Goal: Transaction & Acquisition: Purchase product/service

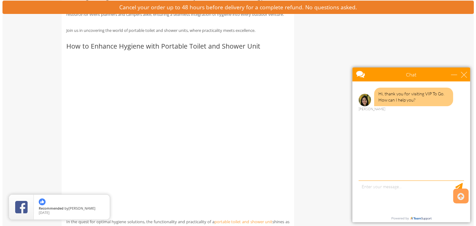
scroll to position [372, 0]
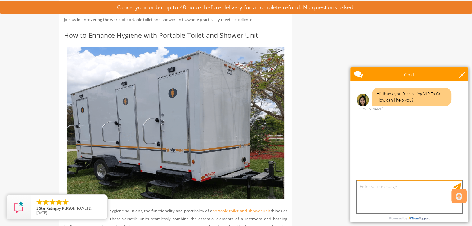
click at [384, 191] on textarea "type your message" at bounding box center [408, 197] width 105 height 33
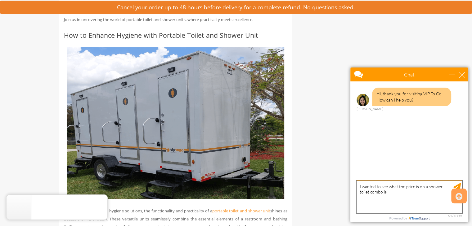
type textarea "I wanted to see what the price is on a shower toilet combo is?"
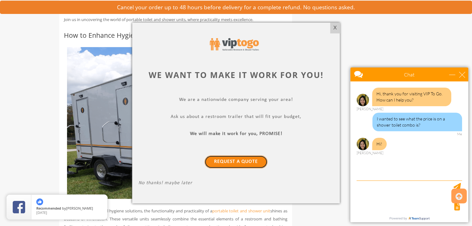
click at [238, 162] on link "Request a Quote" at bounding box center [235, 162] width 63 height 13
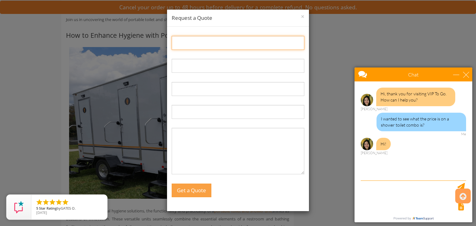
click at [189, 41] on input "Name:" at bounding box center [238, 43] width 133 height 14
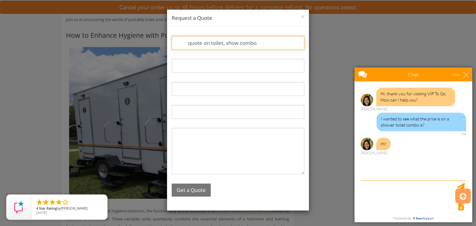
type input "quote on toilet, show combo"
click at [193, 196] on button "Get a Quote" at bounding box center [191, 190] width 39 height 13
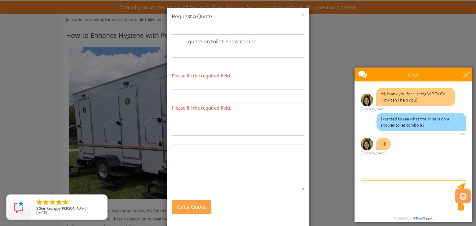
scroll to position [0, 0]
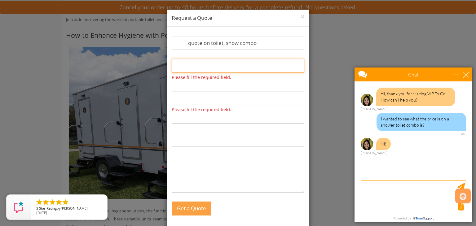
click at [192, 67] on input "Email:" at bounding box center [238, 66] width 133 height 14
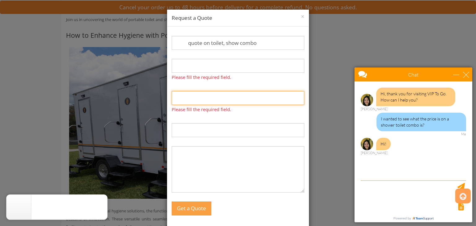
click at [185, 102] on input "Phone:" at bounding box center [238, 98] width 133 height 14
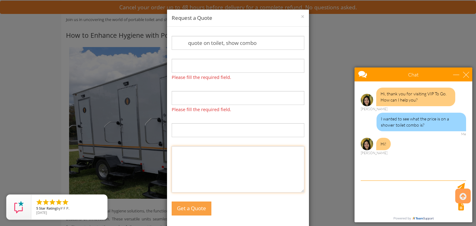
click at [190, 161] on textarea "Message:" at bounding box center [238, 169] width 133 height 47
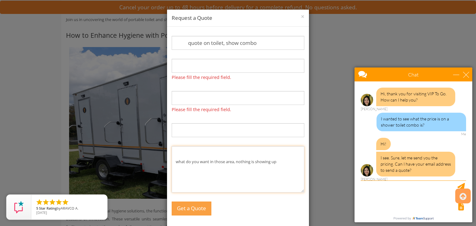
scroll to position [1, 0]
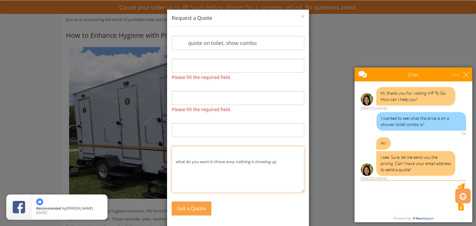
type textarea "what do you want in those area, nothing is showing up"
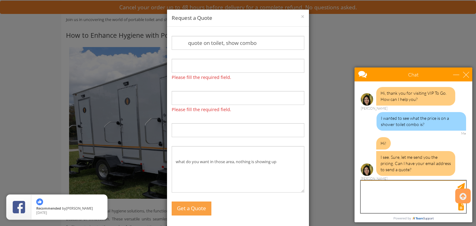
click at [387, 197] on textarea "type your message" at bounding box center [413, 197] width 105 height 33
type textarea "[EMAIL_ADDRESS][DOMAIN_NAME]"
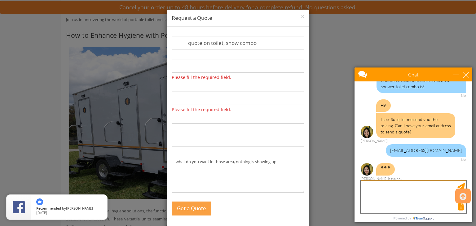
scroll to position [57, 0]
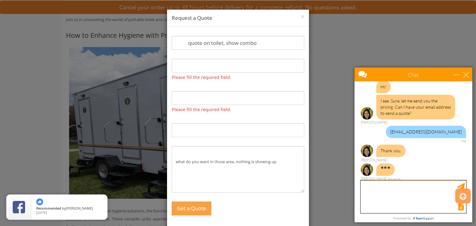
click at [377, 193] on textarea "type your message" at bounding box center [413, 197] width 105 height 33
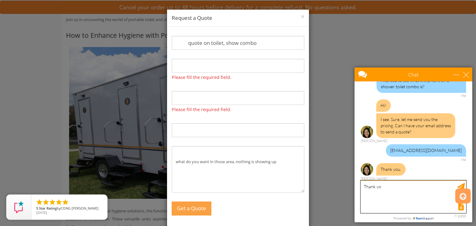
type textarea "Thank you"
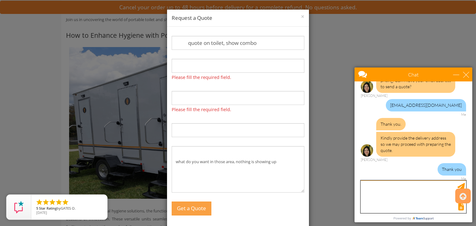
scroll to position [103, 0]
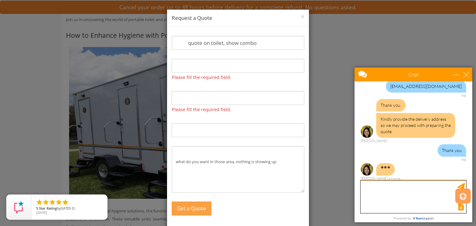
click at [377, 194] on textarea "type your message" at bounding box center [413, 197] width 105 height 33
type textarea "[STREET_ADDRESS]"
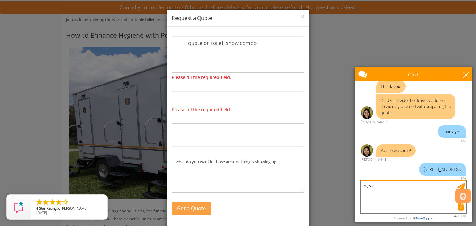
type textarea "27371"
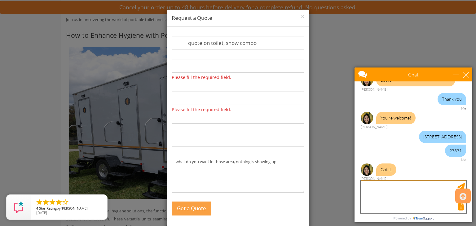
scroll to position [173, 0]
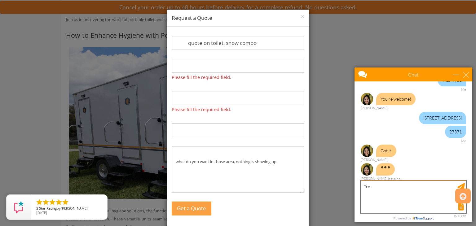
type textarea "[PERSON_NAME]"
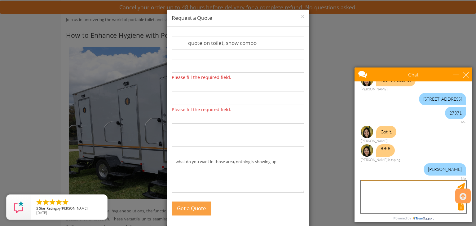
scroll to position [198, 0]
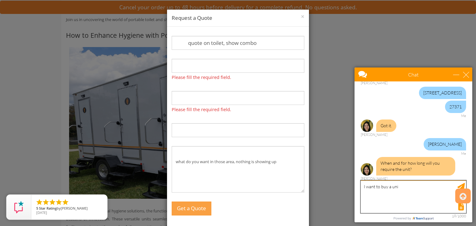
type textarea "I want to buy a unit"
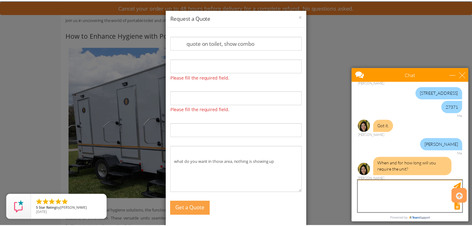
scroll to position [217, 0]
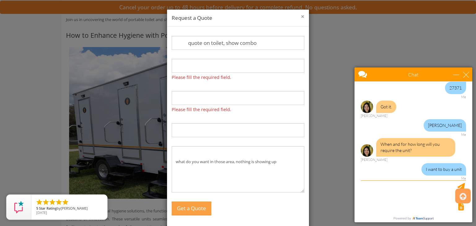
click at [301, 17] on button "×" at bounding box center [302, 17] width 3 height 6
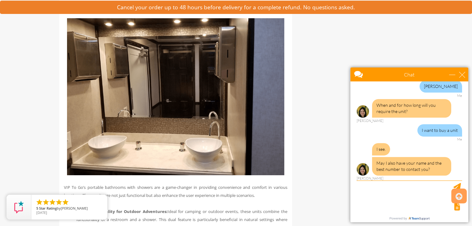
scroll to position [256, 0]
click at [382, 201] on textarea "type your message" at bounding box center [408, 197] width 105 height 33
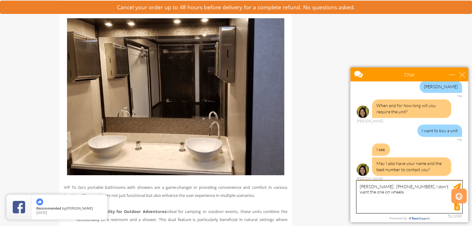
type textarea "[PERSON_NAME] , [PHONE_NUMBER], I don't want the one on wheels."
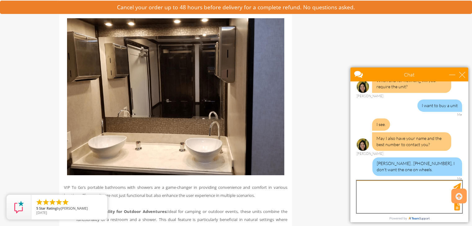
scroll to position [281, 0]
click at [376, 200] on textarea "type your message" at bounding box center [408, 197] width 105 height 33
paste textarea "[URL][DOMAIN_NAME]"
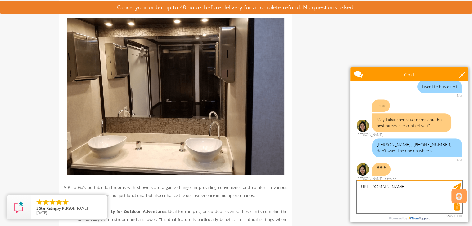
scroll to position [106, 0]
type textarea "[URL][DOMAIN_NAME]"
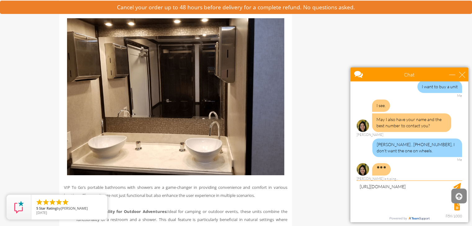
click at [459, 198] on icon at bounding box center [458, 196] width 7 height 15
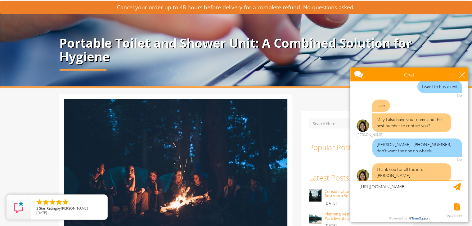
scroll to position [300, 0]
click at [403, 209] on div at bounding box center [408, 206] width 107 height 9
drag, startPoint x: 427, startPoint y: 192, endPoint x: 376, endPoint y: 197, distance: 51.4
click at [376, 197] on textarea "[URL][DOMAIN_NAME]" at bounding box center [408, 197] width 105 height 33
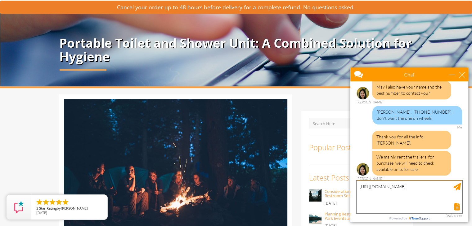
scroll to position [326, 0]
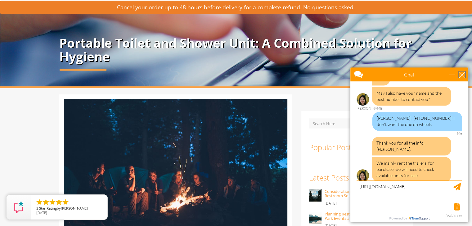
click at [460, 74] on div "close" at bounding box center [462, 75] width 6 height 6
type input "Continue Chat"
type input "End Chat"
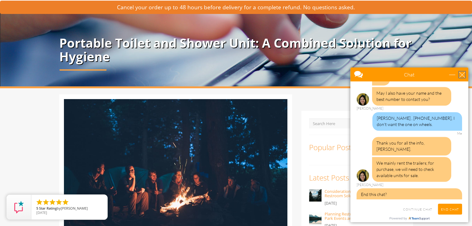
scroll to position [351, 0]
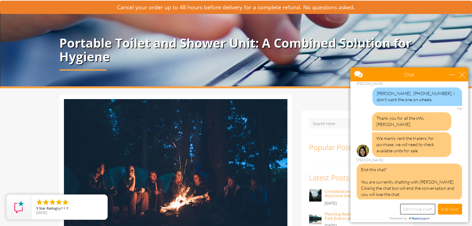
click at [420, 210] on input "Continue Chat" at bounding box center [417, 209] width 35 height 11
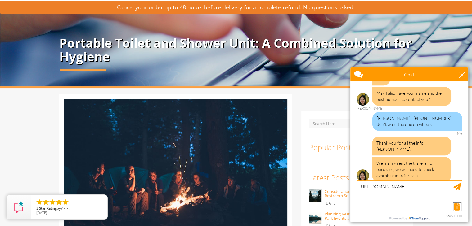
click at [460, 210] on div "Request email transcript" at bounding box center [456, 206] width 7 height 7
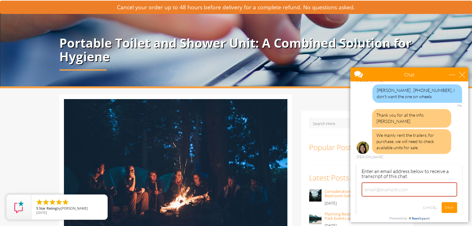
scroll to position [373, 0]
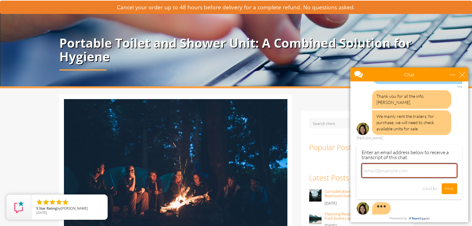
click at [395, 167] on input "email" at bounding box center [408, 171] width 95 height 14
type input "I"
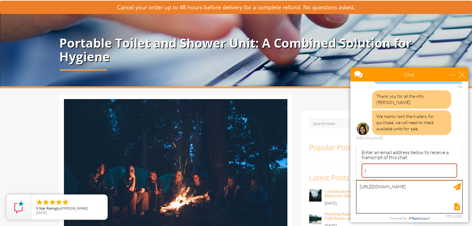
scroll to position [412, 0]
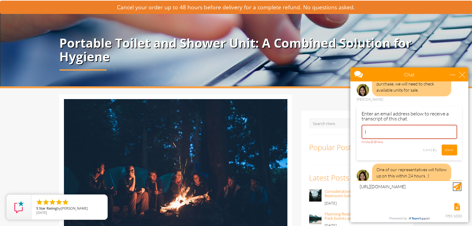
click at [456, 186] on div "Send Message" at bounding box center [456, 186] width 7 height 7
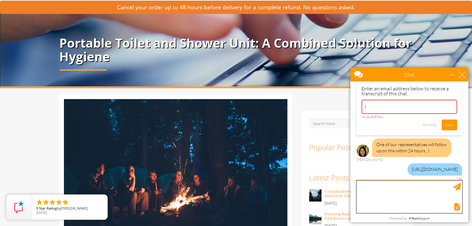
click at [397, 196] on textarea "type your message" at bounding box center [408, 197] width 105 height 33
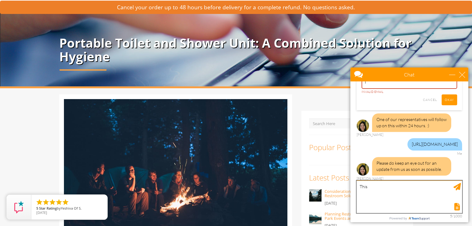
scroll to position [623, 0]
type textarea "This hat I am looking for"
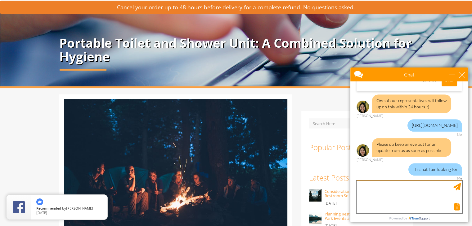
scroll to position [642, 0]
type textarea "wha"
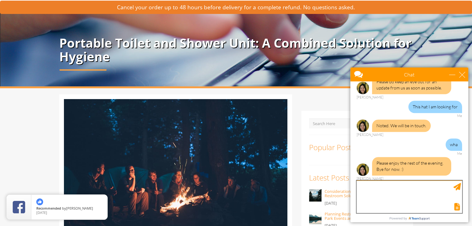
scroll to position [705, 0]
click at [461, 77] on div "close" at bounding box center [462, 75] width 6 height 6
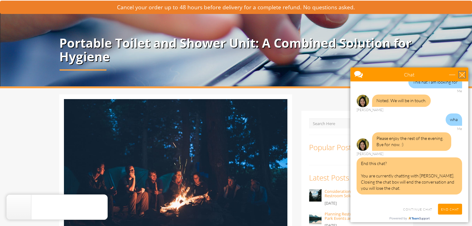
scroll to position [669, 0]
click at [462, 75] on div "close" at bounding box center [462, 75] width 6 height 6
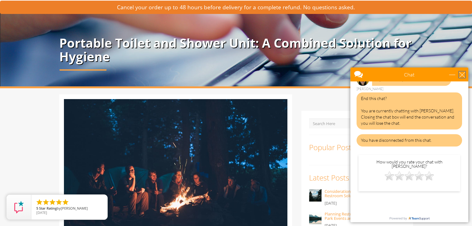
scroll to position [734, 0]
click at [460, 73] on div "close" at bounding box center [462, 75] width 6 height 6
